Goal: Download file/media

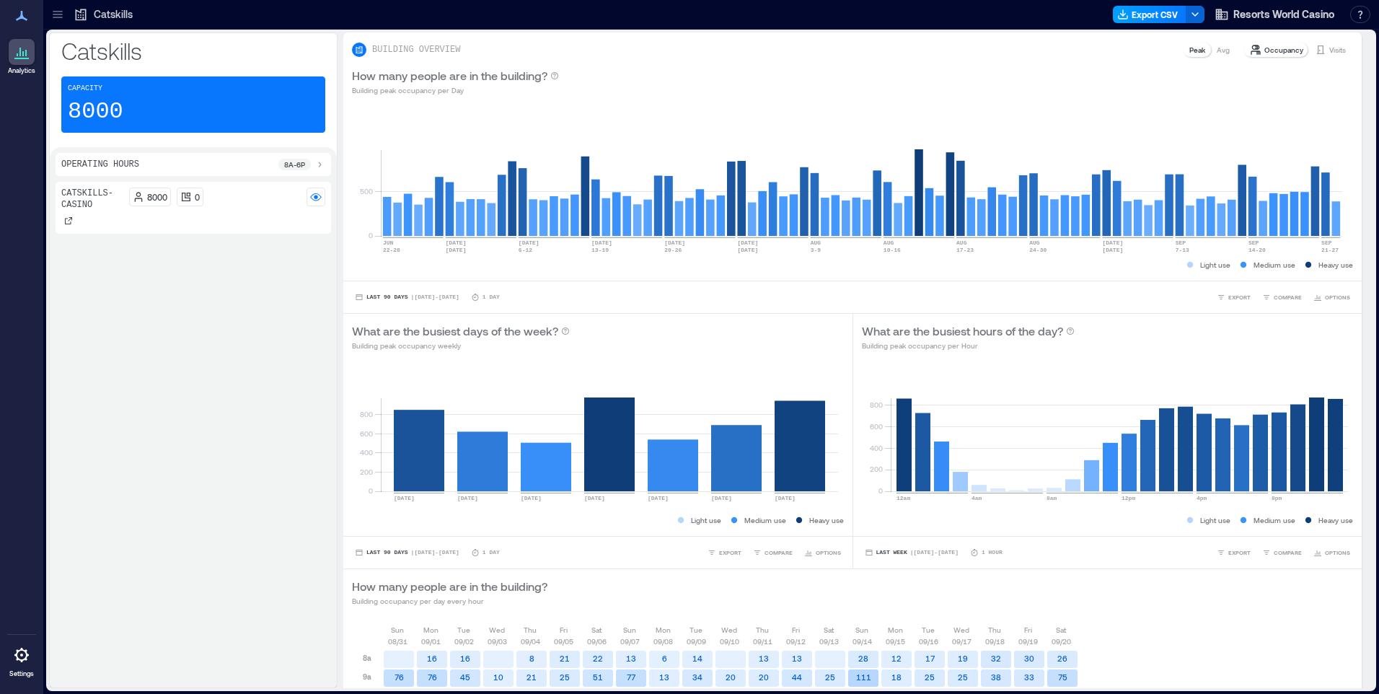
click at [1132, 16] on button "Export CSV" at bounding box center [1150, 14] width 74 height 17
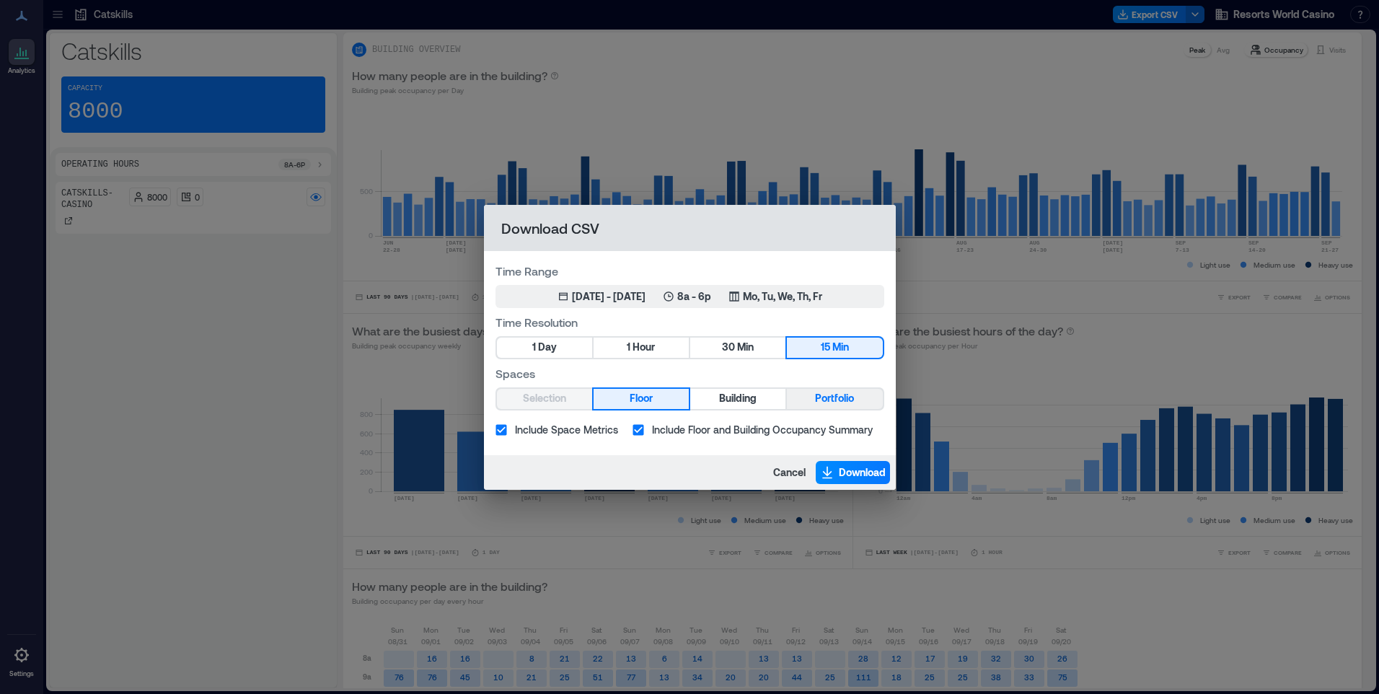
click at [816, 399] on span "Portfolio" at bounding box center [834, 398] width 39 height 18
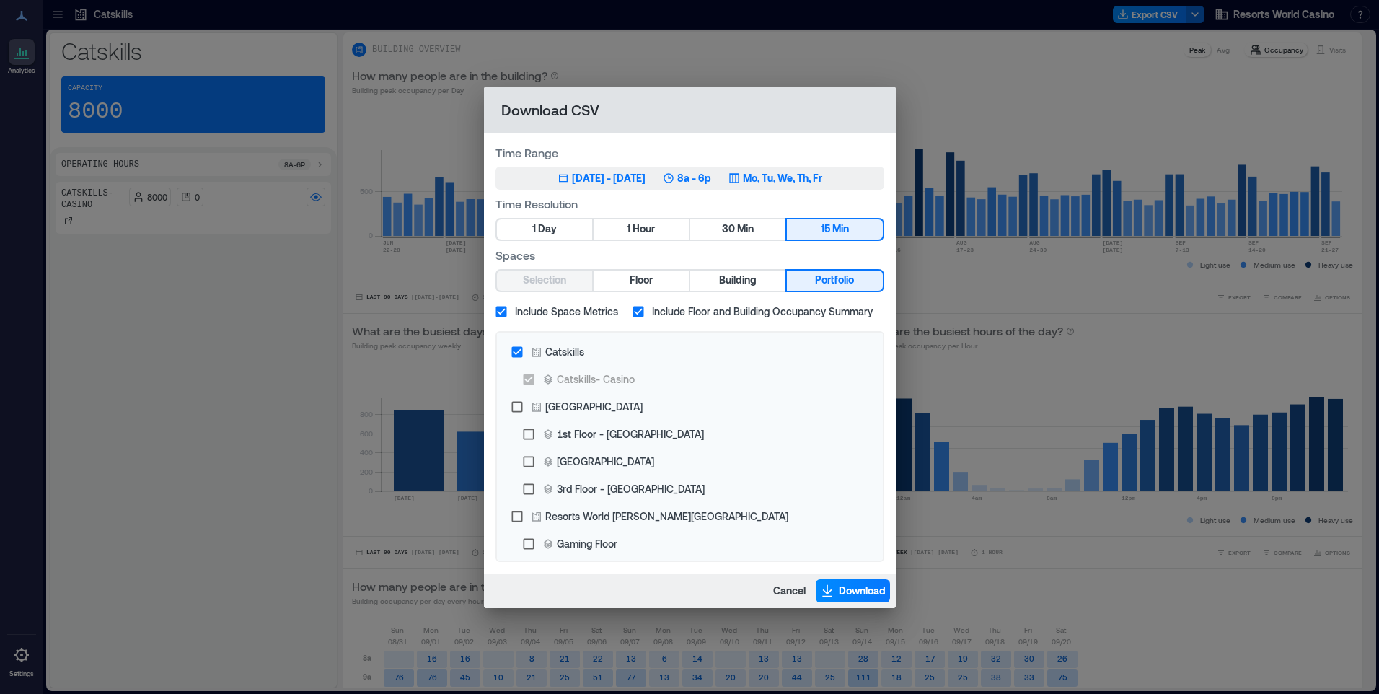
click at [797, 175] on p "Mo, Tu, We, Th, Fr" at bounding box center [782, 178] width 79 height 14
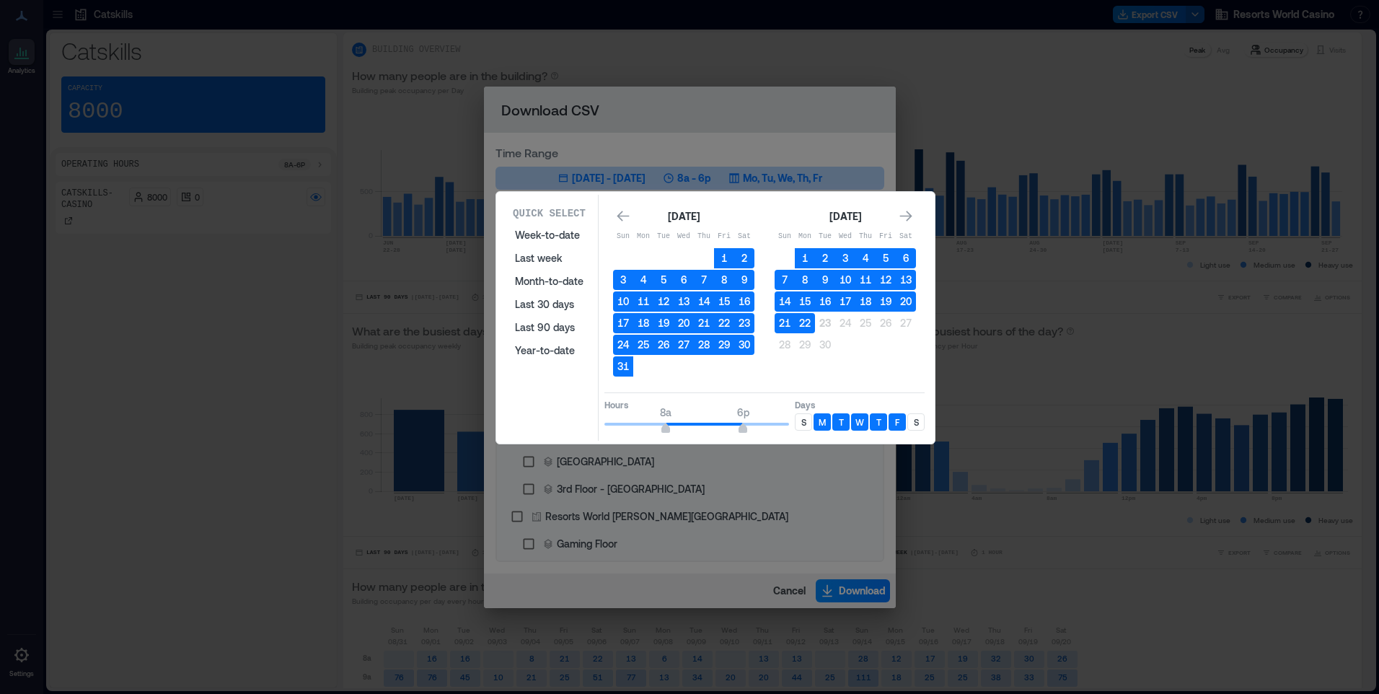
click at [803, 423] on p "S" at bounding box center [803, 422] width 5 height 12
click at [916, 422] on p "S" at bounding box center [916, 422] width 5 height 12
click at [914, 422] on p "S" at bounding box center [916, 422] width 5 height 12
click at [811, 327] on button "22" at bounding box center [805, 323] width 20 height 20
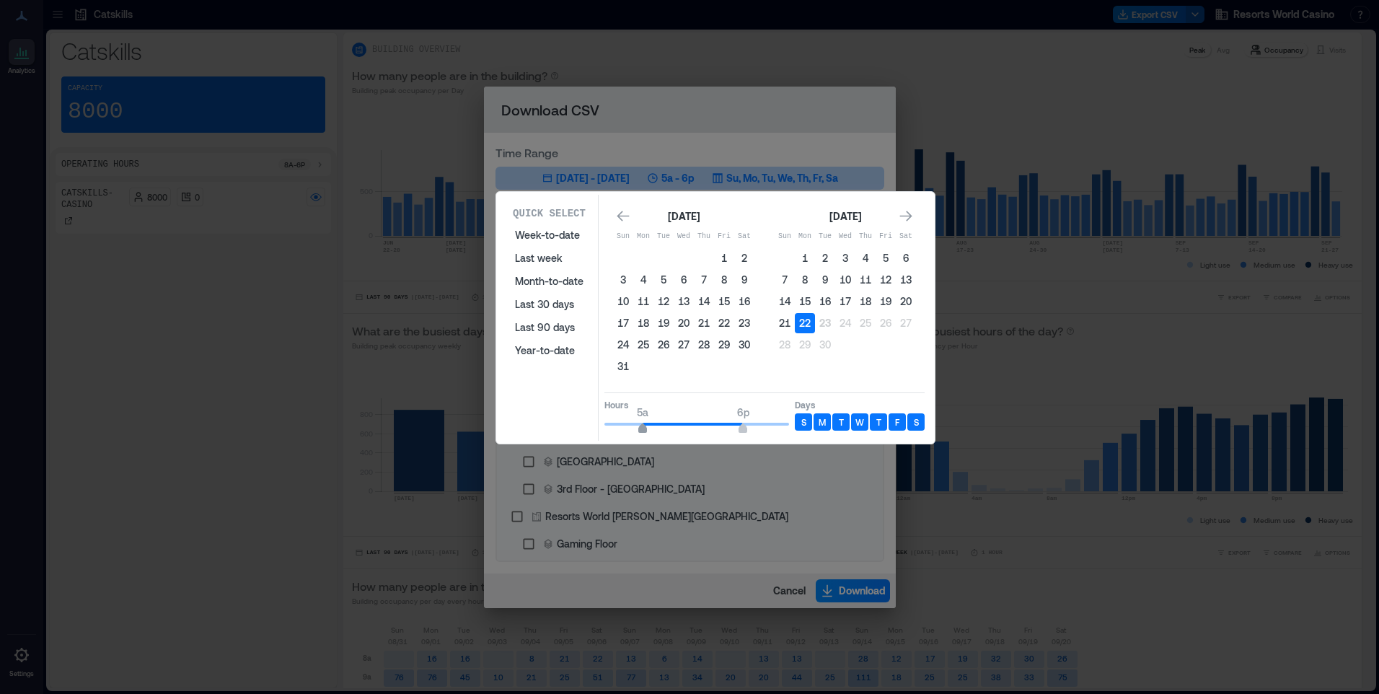
type input "*"
drag, startPoint x: 663, startPoint y: 430, endPoint x: 649, endPoint y: 431, distance: 14.4
click at [649, 431] on span "6a" at bounding box center [650, 430] width 9 height 6
type input "**"
drag, startPoint x: 760, startPoint y: 430, endPoint x: 817, endPoint y: 434, distance: 57.1
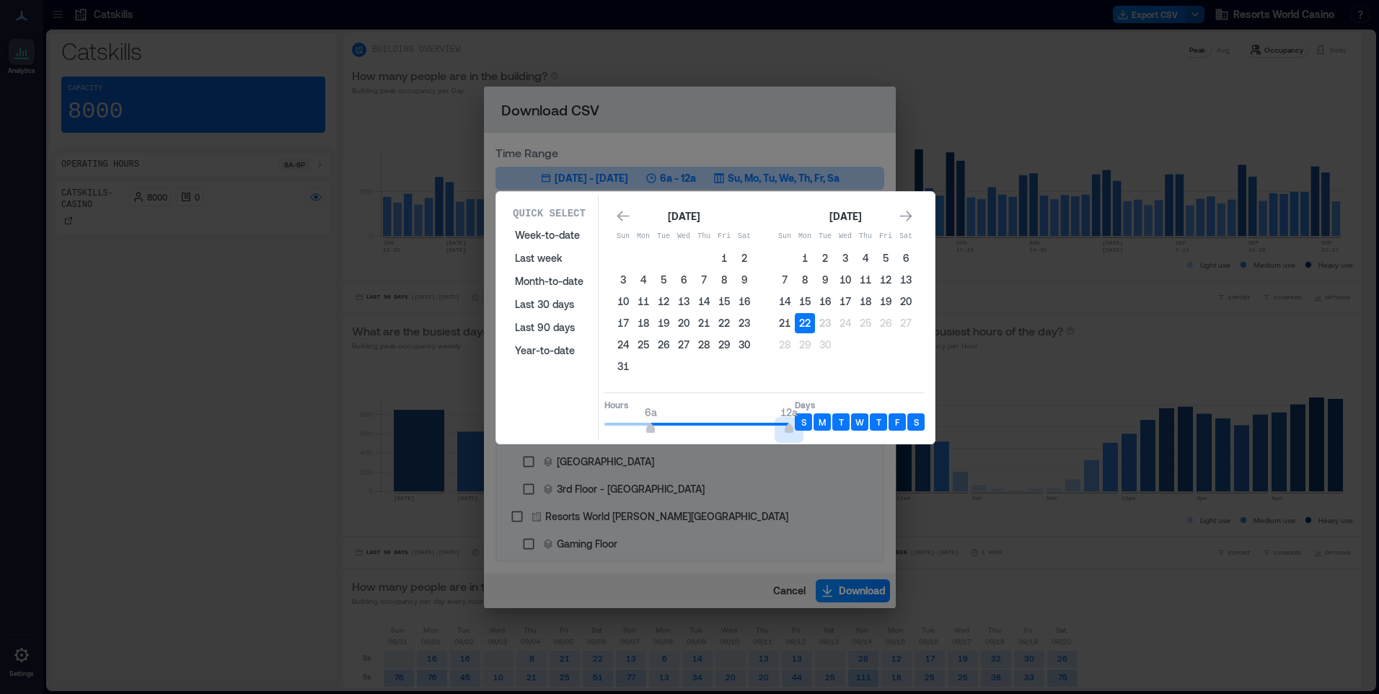
click at [817, 434] on div "Hours 6a 12a Days S M T W T F S" at bounding box center [764, 413] width 320 height 43
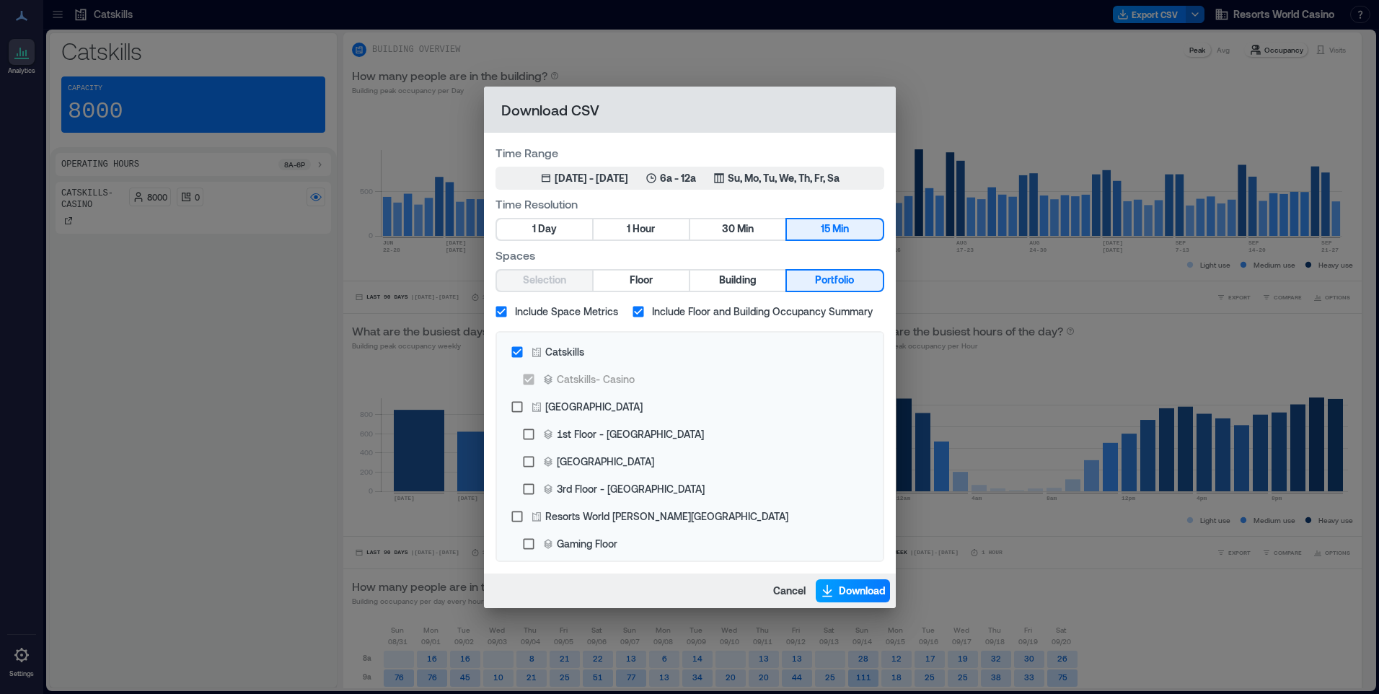
click at [848, 584] on span "Download" at bounding box center [862, 590] width 47 height 14
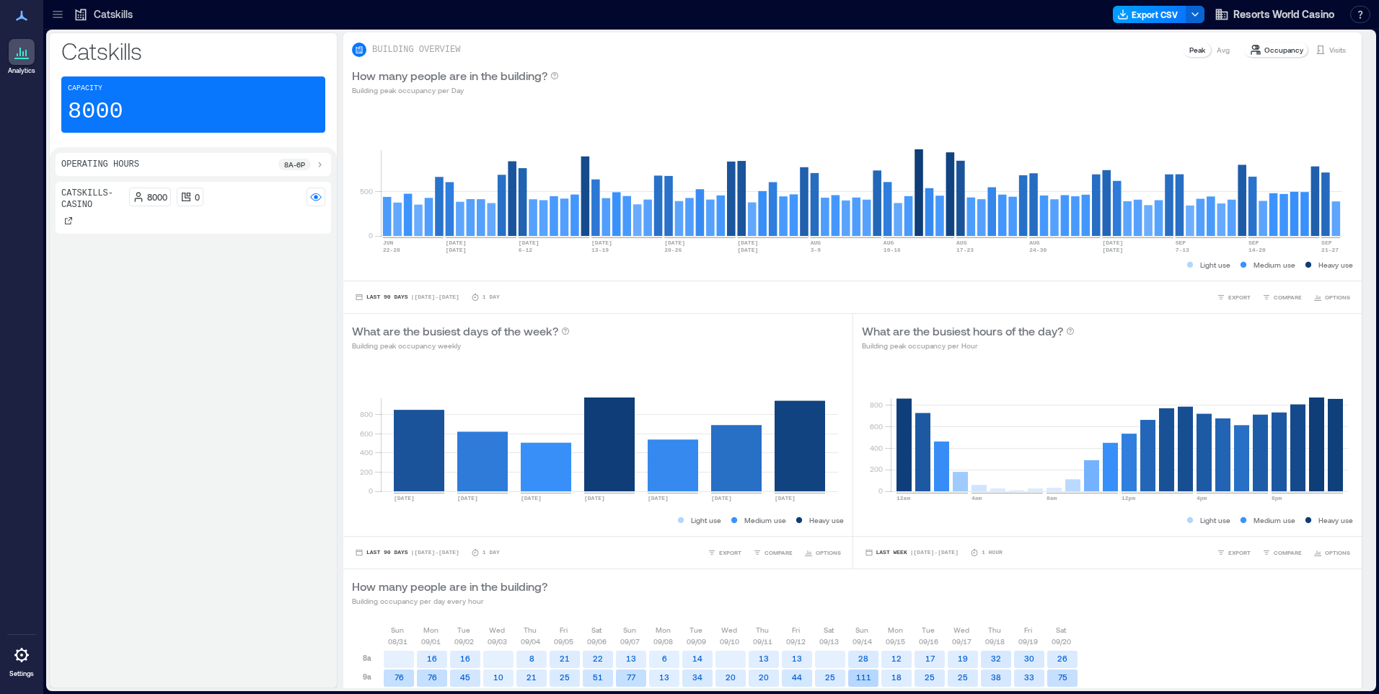
click at [1162, 10] on button "Export CSV" at bounding box center [1150, 14] width 74 height 17
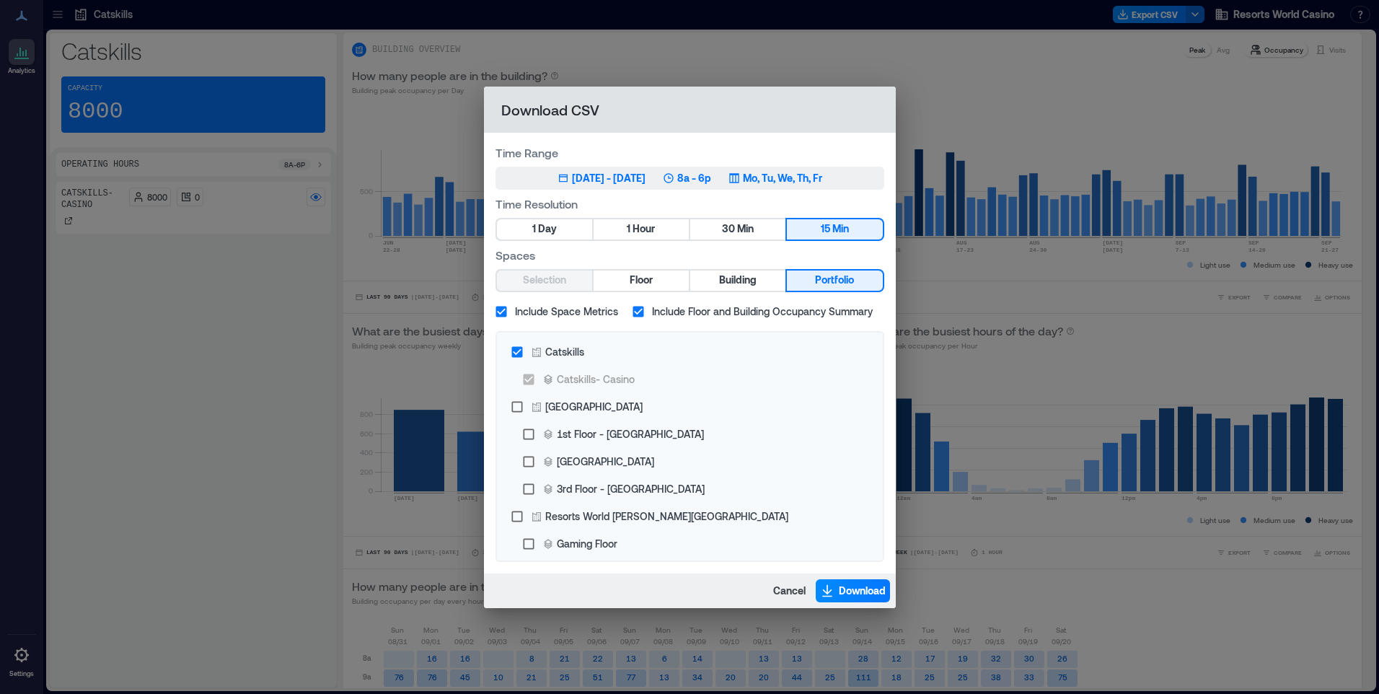
click at [785, 183] on p "Mo, Tu, We, Th, Fr" at bounding box center [782, 178] width 79 height 14
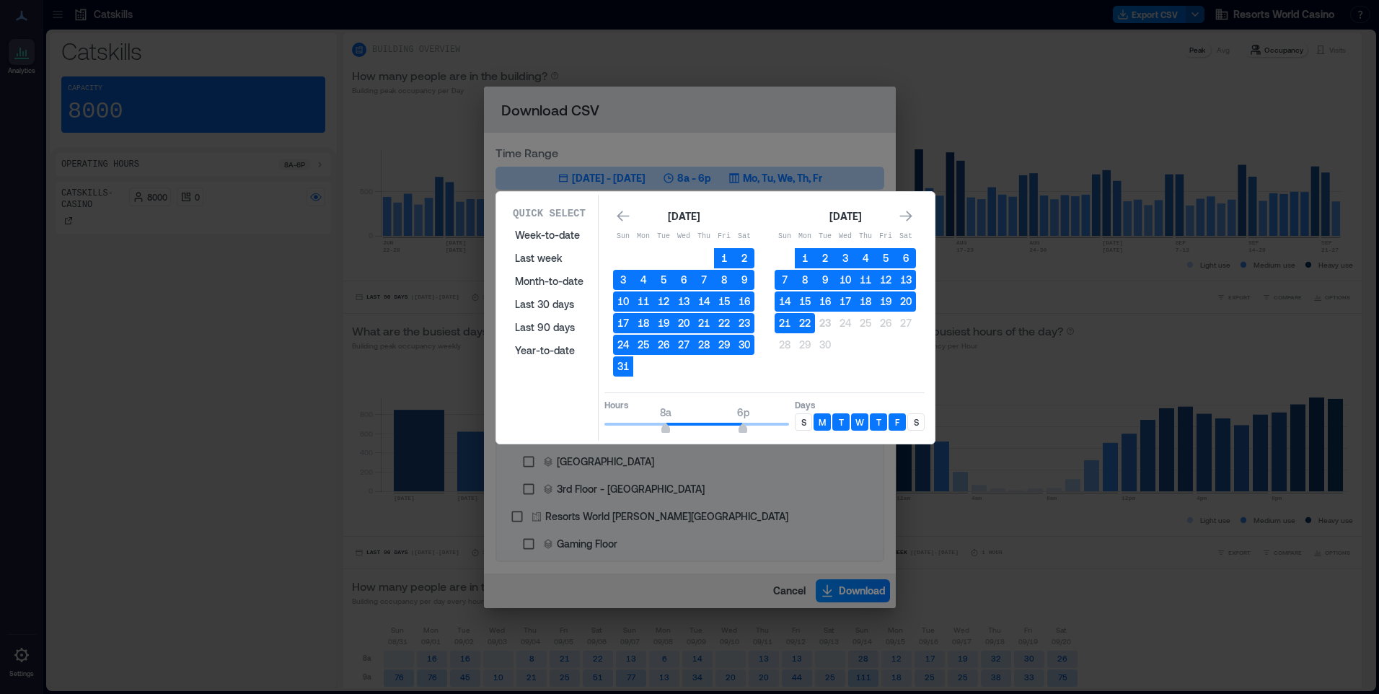
click at [802, 423] on p "S" at bounding box center [803, 422] width 5 height 12
click at [918, 418] on p "S" at bounding box center [916, 422] width 5 height 12
click at [806, 319] on button "22" at bounding box center [805, 323] width 20 height 20
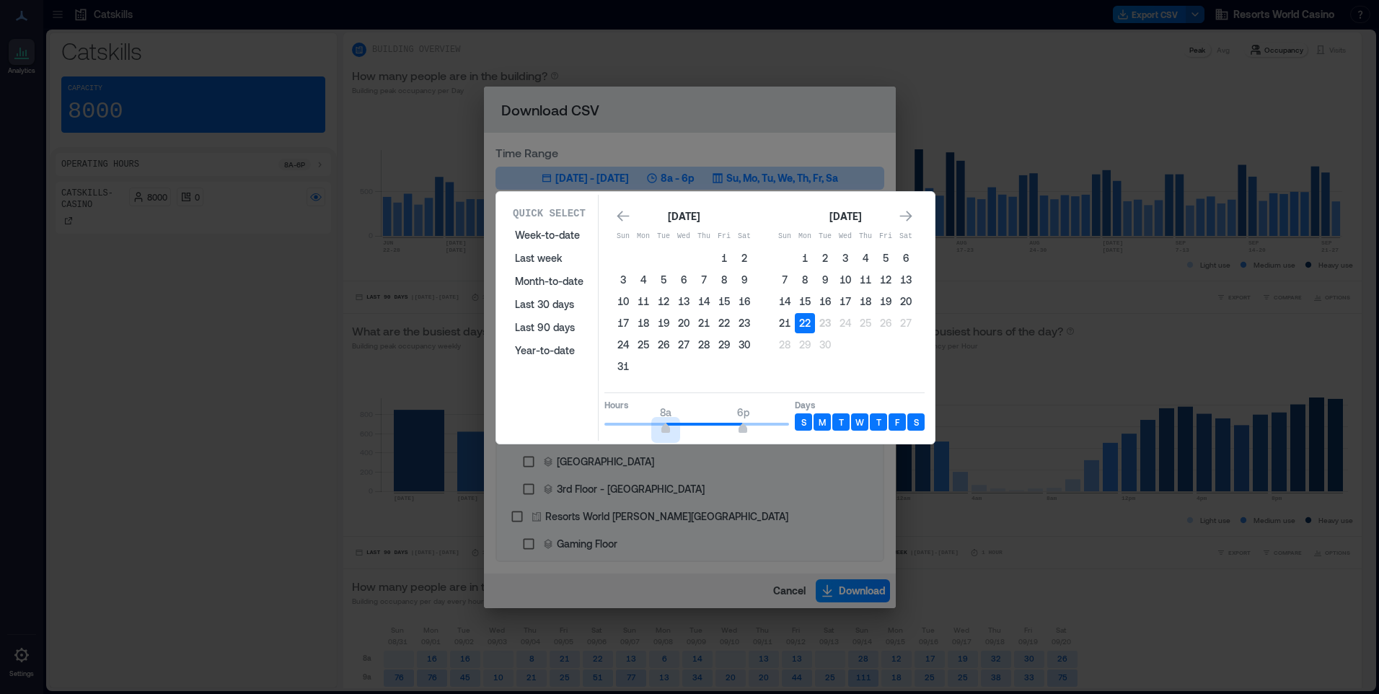
type input "*"
drag, startPoint x: 666, startPoint y: 427, endPoint x: 599, endPoint y: 428, distance: 66.4
click at [570, 429] on div "Quick Select Week-to-date Last week Month-to-date Last 30 days Last 90 days Yea…" at bounding box center [715, 318] width 430 height 246
type input "*"
drag, startPoint x: 735, startPoint y: 425, endPoint x: 653, endPoint y: 436, distance: 82.2
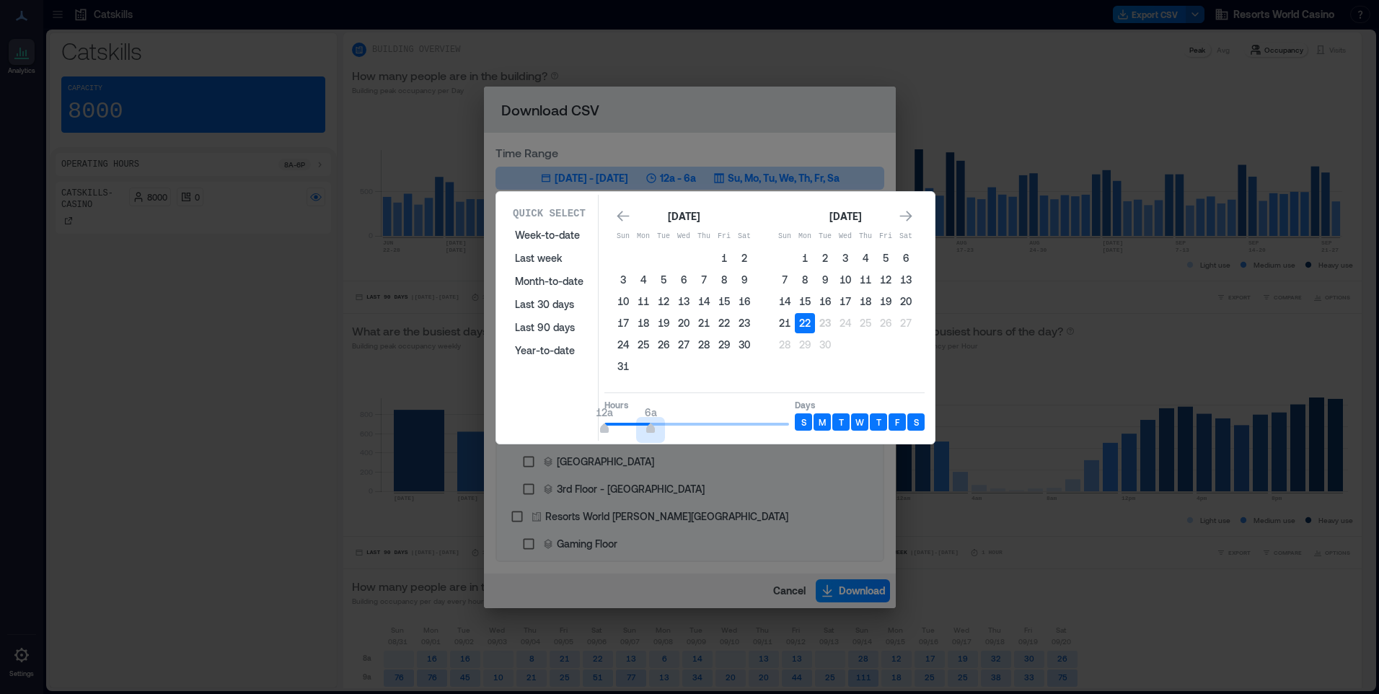
click at [653, 436] on div "Quick Select Week-to-date Last week Month-to-date Last 30 days Last 90 days Yea…" at bounding box center [715, 318] width 430 height 246
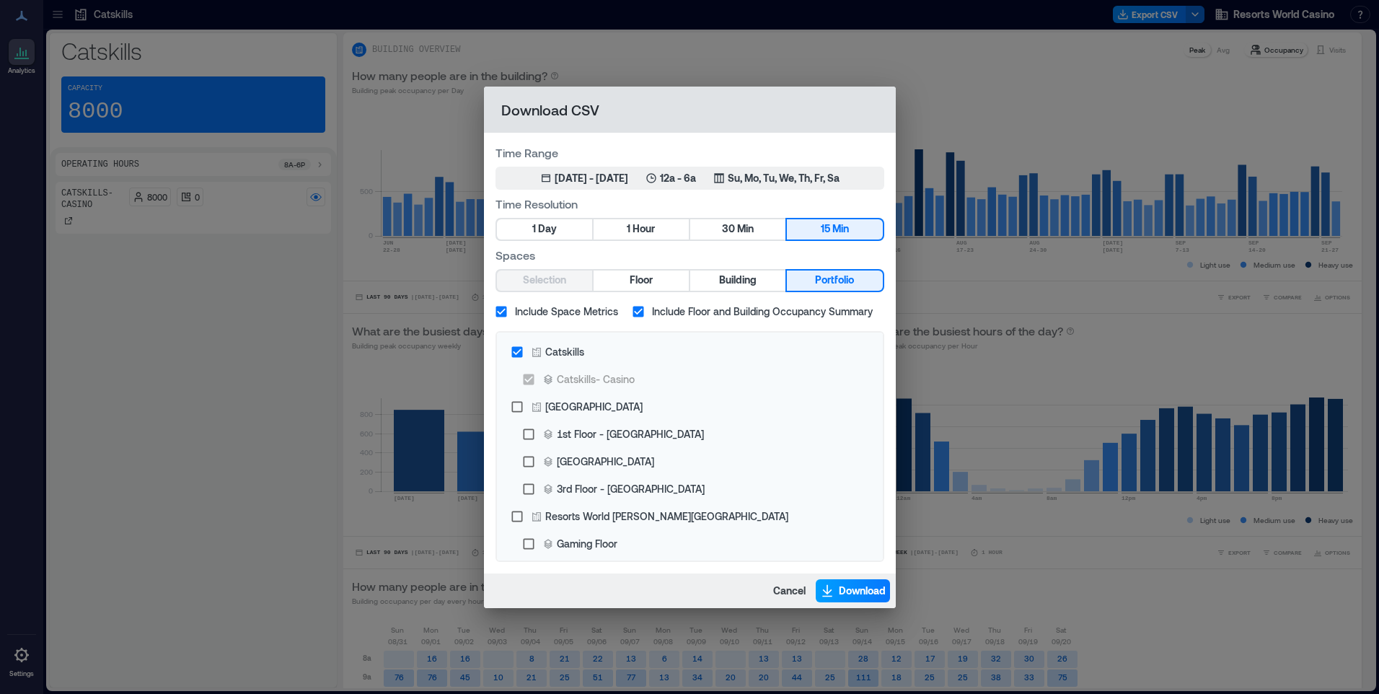
click at [847, 596] on span "Download" at bounding box center [862, 590] width 47 height 14
